Goal: Task Accomplishment & Management: Use online tool/utility

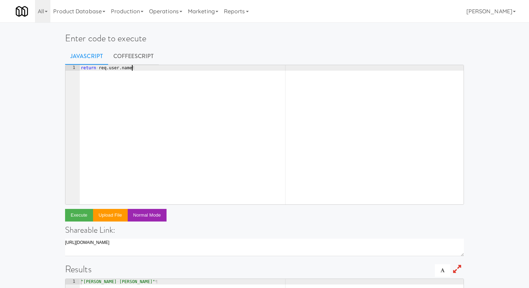
scroll to position [0, 4]
click at [110, 90] on div "return · req . user . name ¶" at bounding box center [271, 140] width 384 height 150
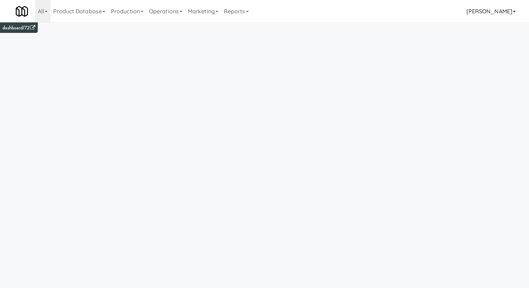
click at [505, 12] on link "[PERSON_NAME]" at bounding box center [490, 11] width 55 height 22
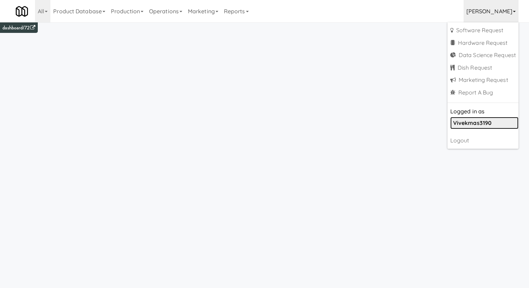
click at [479, 124] on b "vivekmas3190" at bounding box center [472, 122] width 38 height 7
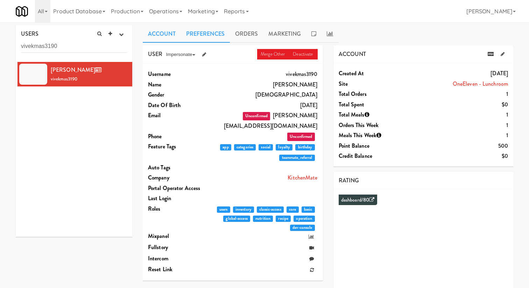
click at [195, 33] on link "Preferences" at bounding box center [205, 33] width 49 height 17
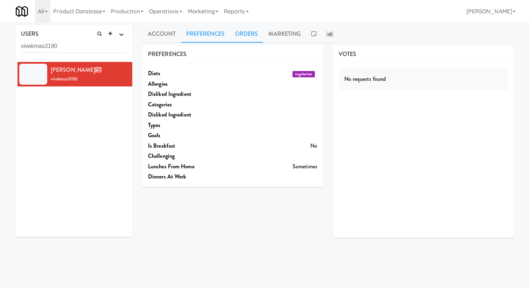
click at [249, 34] on link "Orders" at bounding box center [247, 33] width 34 height 17
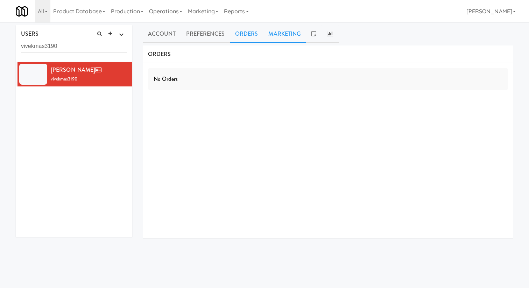
click at [286, 35] on link "Marketing" at bounding box center [284, 33] width 43 height 17
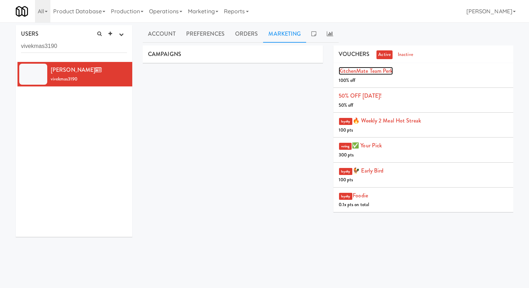
click at [390, 74] on link "KitchenMate Team Perk" at bounding box center [365, 71] width 54 height 8
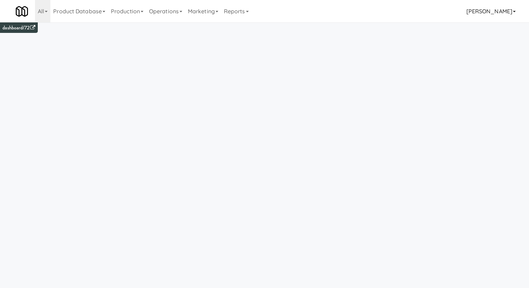
click at [496, 7] on link "[PERSON_NAME]" at bounding box center [490, 11] width 55 height 22
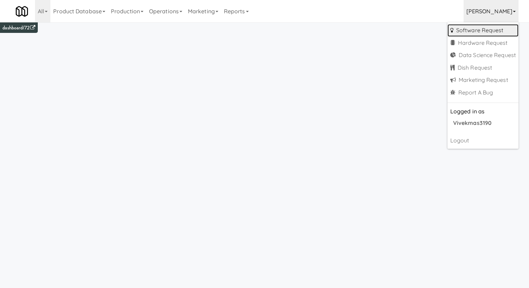
click at [469, 31] on link "Software Request" at bounding box center [482, 30] width 71 height 13
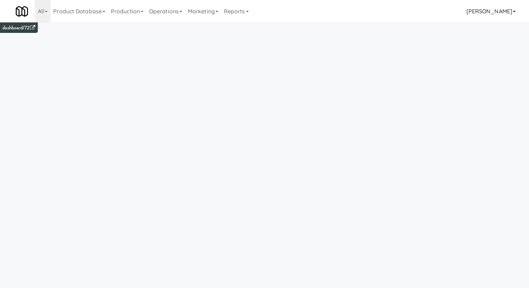
click at [497, 12] on link "[PERSON_NAME]" at bounding box center [490, 11] width 55 height 22
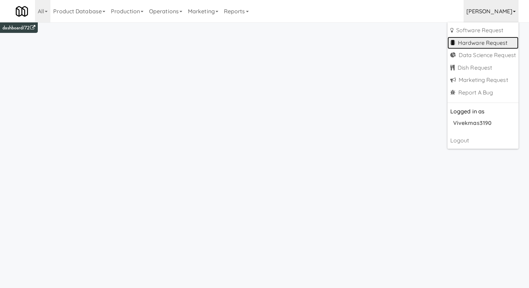
click at [473, 44] on link "Hardware Request" at bounding box center [482, 43] width 71 height 13
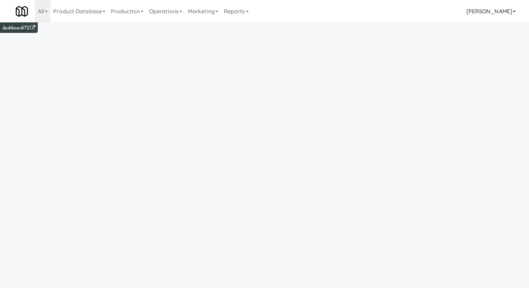
click at [502, 12] on link "[PERSON_NAME]" at bounding box center [490, 11] width 55 height 22
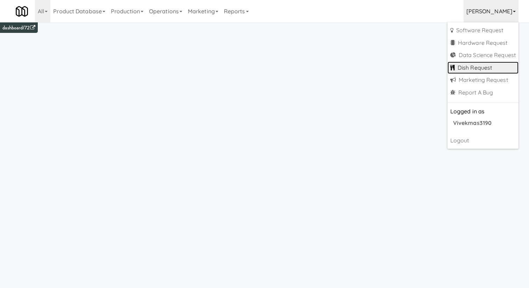
click at [479, 67] on link "Dish Request" at bounding box center [482, 68] width 71 height 13
